Goal: Task Accomplishment & Management: Complete application form

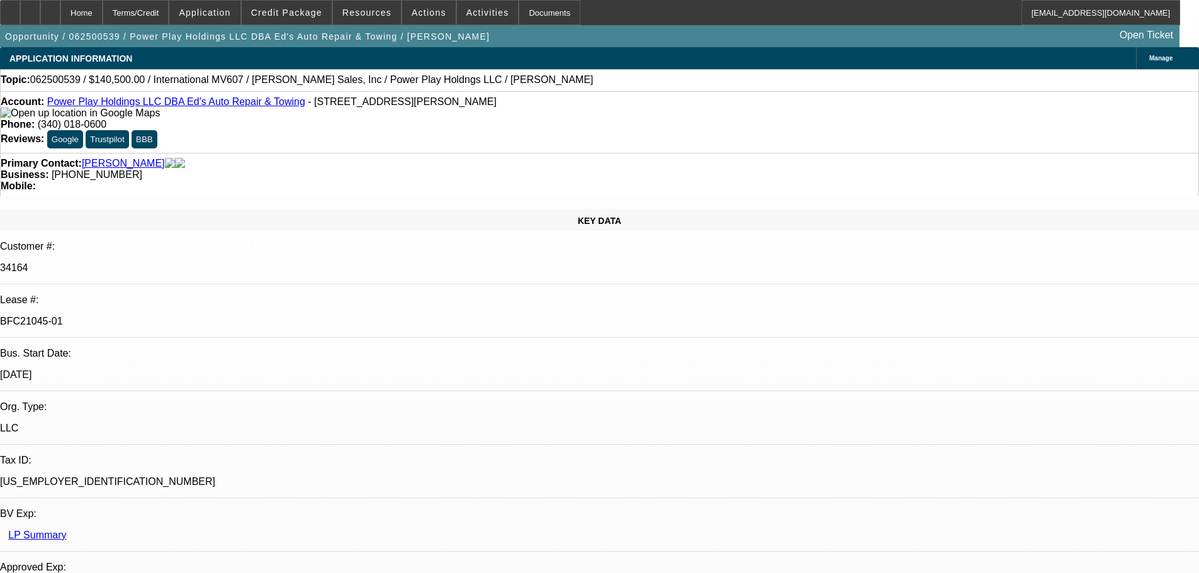
select select "0"
select select "2"
select select "0.1"
select select "4"
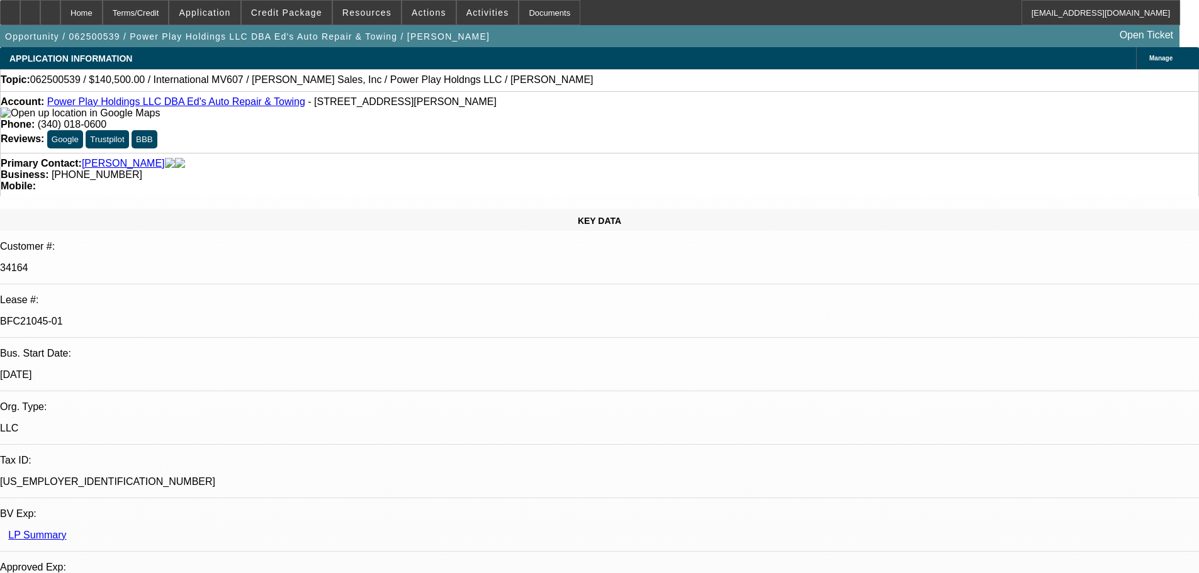
select select "0"
select select "2"
select select "0.1"
select select "4"
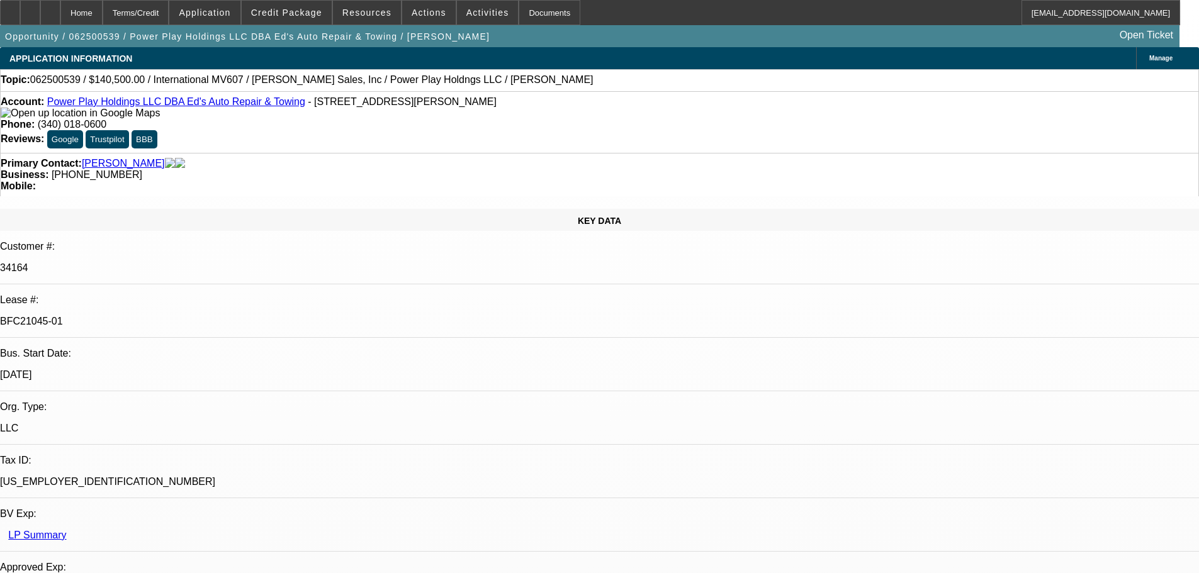
select select "0.1"
select select "2"
select select "0.1"
select select "4"
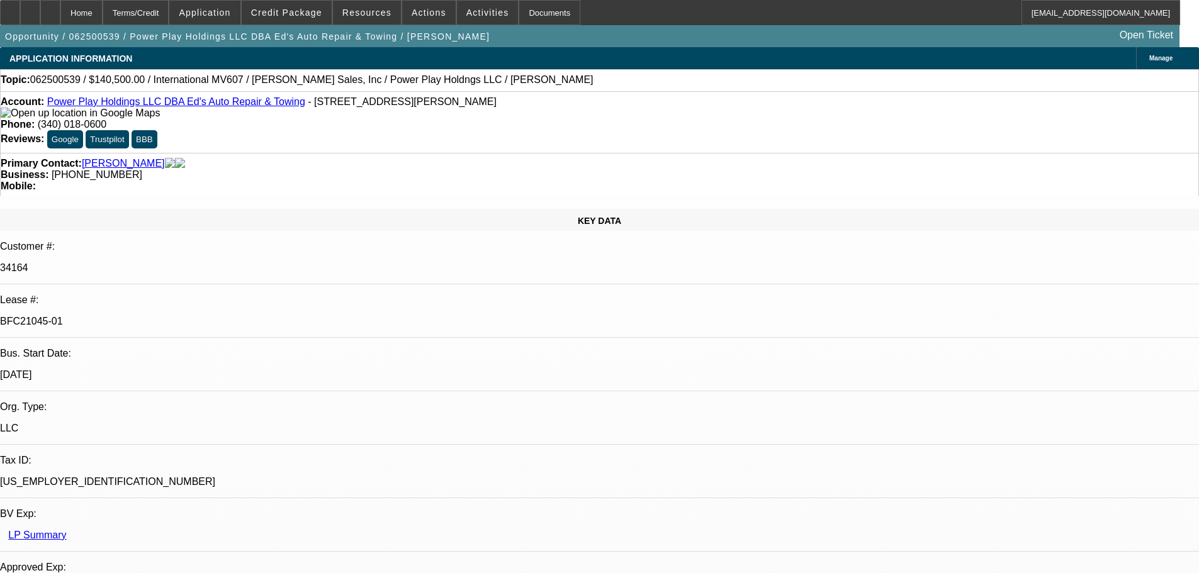
select select "2"
select select "0.1"
select select "4"
click at [548, 8] on div "Documents" at bounding box center [549, 12] width 62 height 25
